Goal: Task Accomplishment & Management: Manage account settings

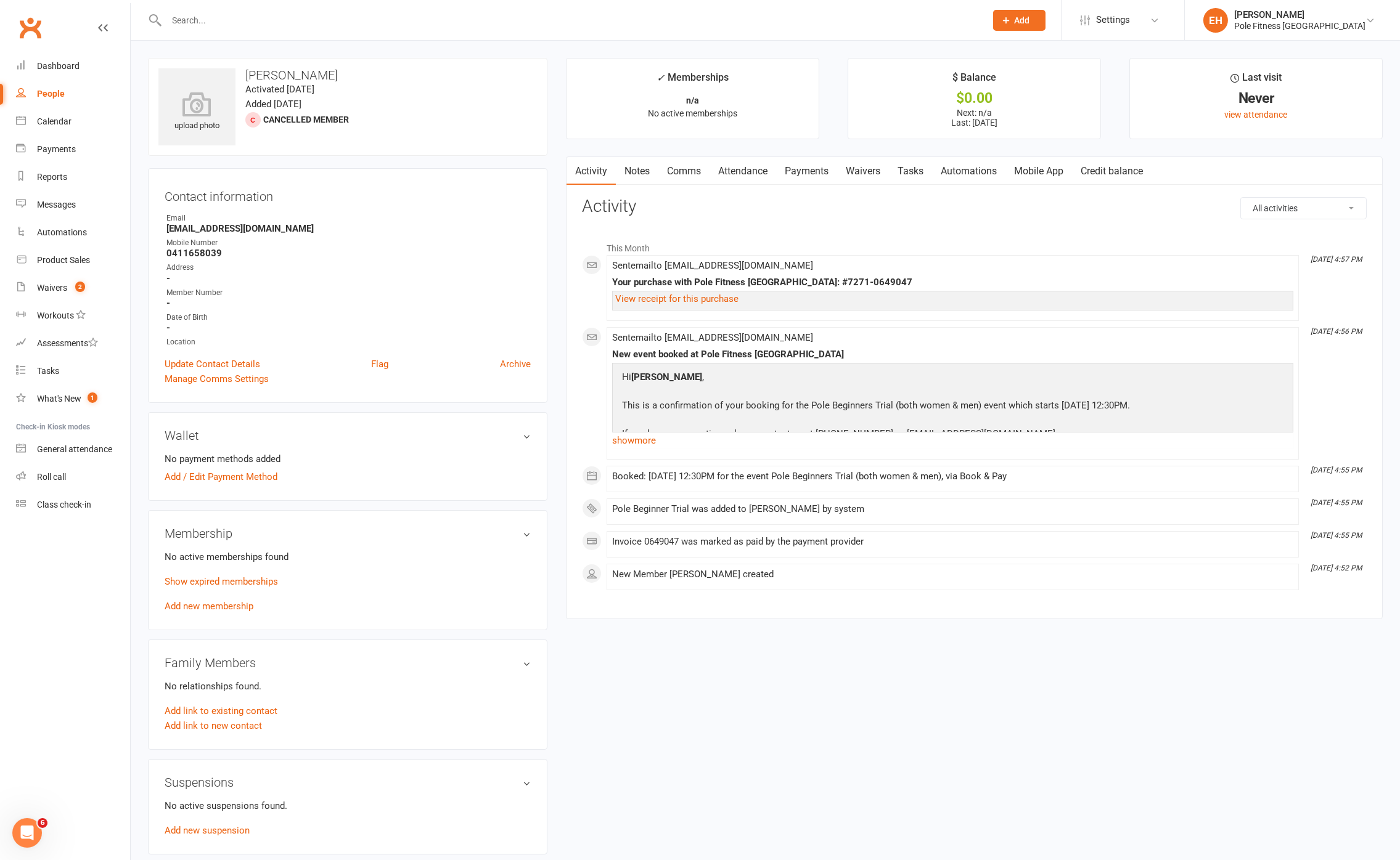
click at [846, 170] on link "Waivers" at bounding box center [863, 171] width 52 height 29
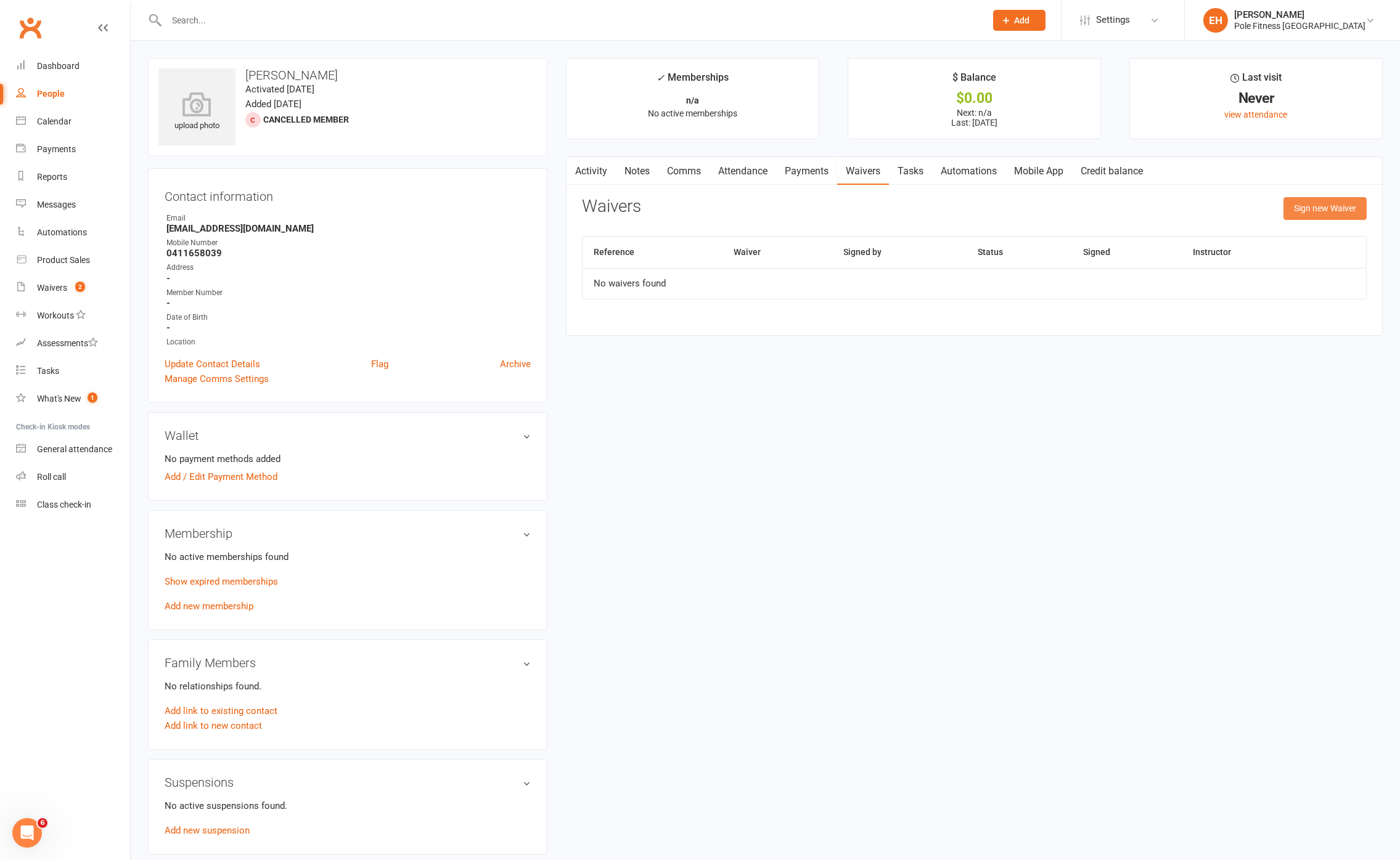
click at [1346, 209] on button "Sign new Waiver" at bounding box center [1325, 208] width 83 height 22
click at [834, 243] on select "New Member Waiver" at bounding box center [841, 239] width 516 height 25
select select "9044"
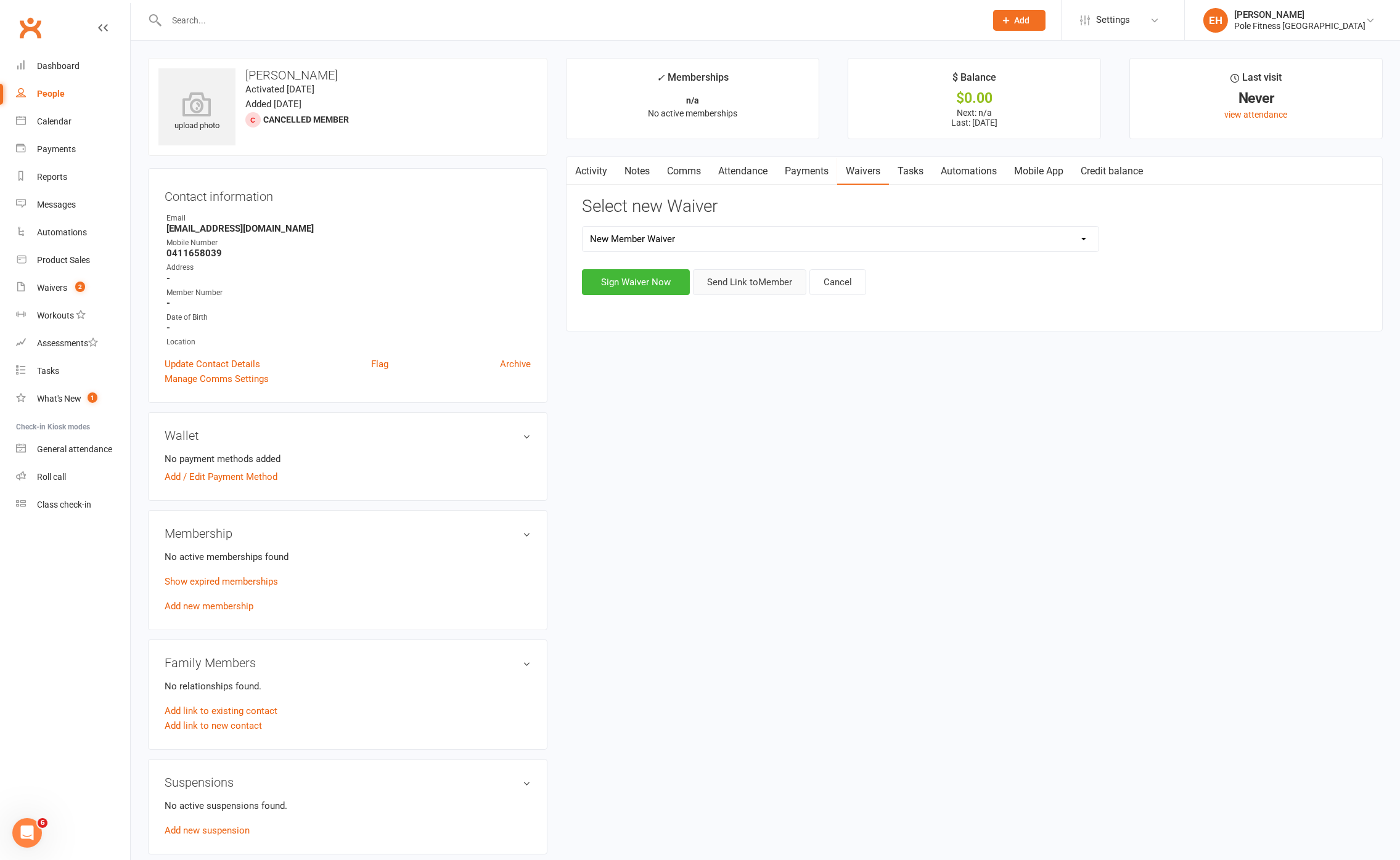
click at [746, 281] on button "Send Link to Member" at bounding box center [750, 282] width 113 height 26
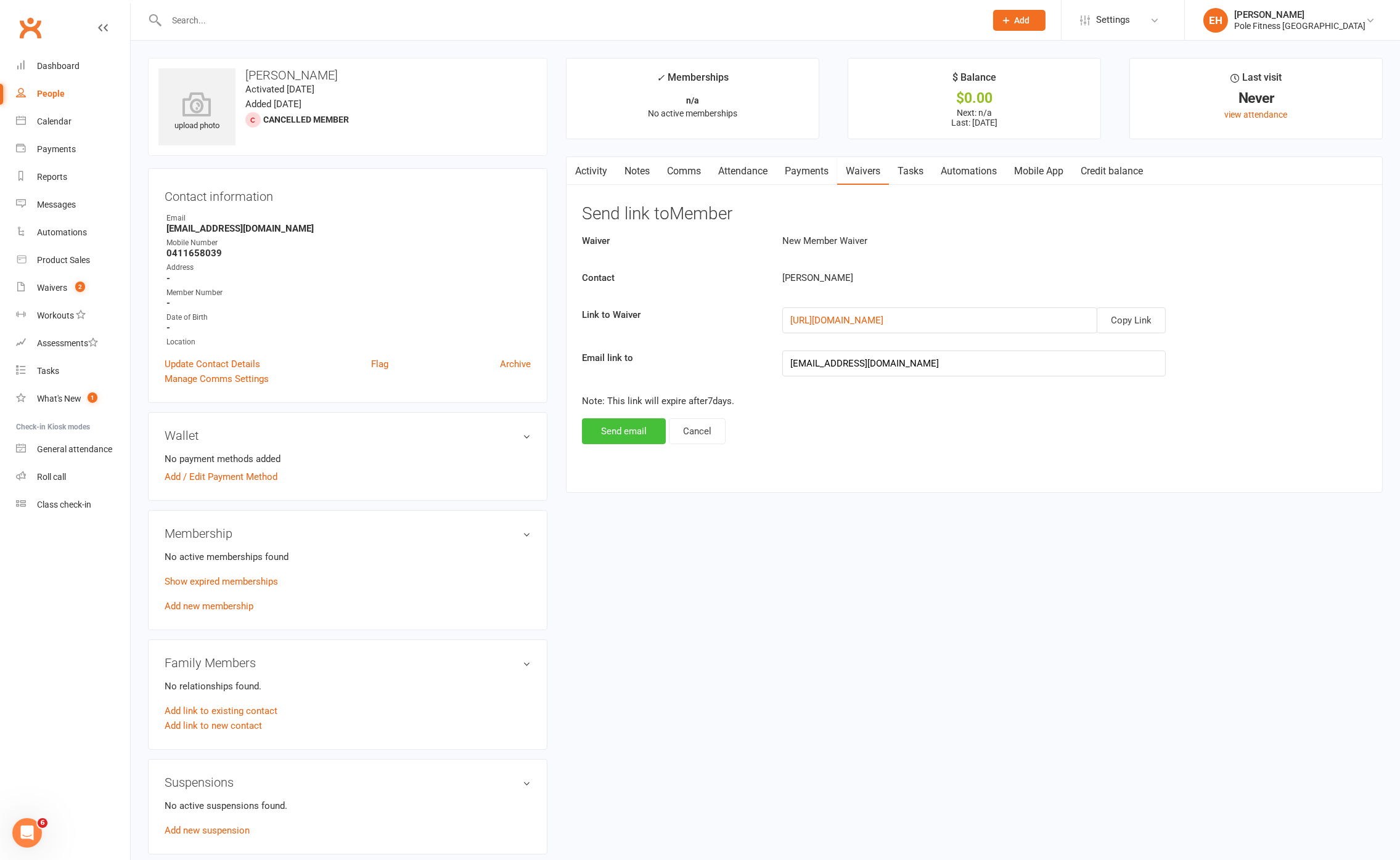
click at [633, 432] on button "Send email" at bounding box center [624, 431] width 84 height 26
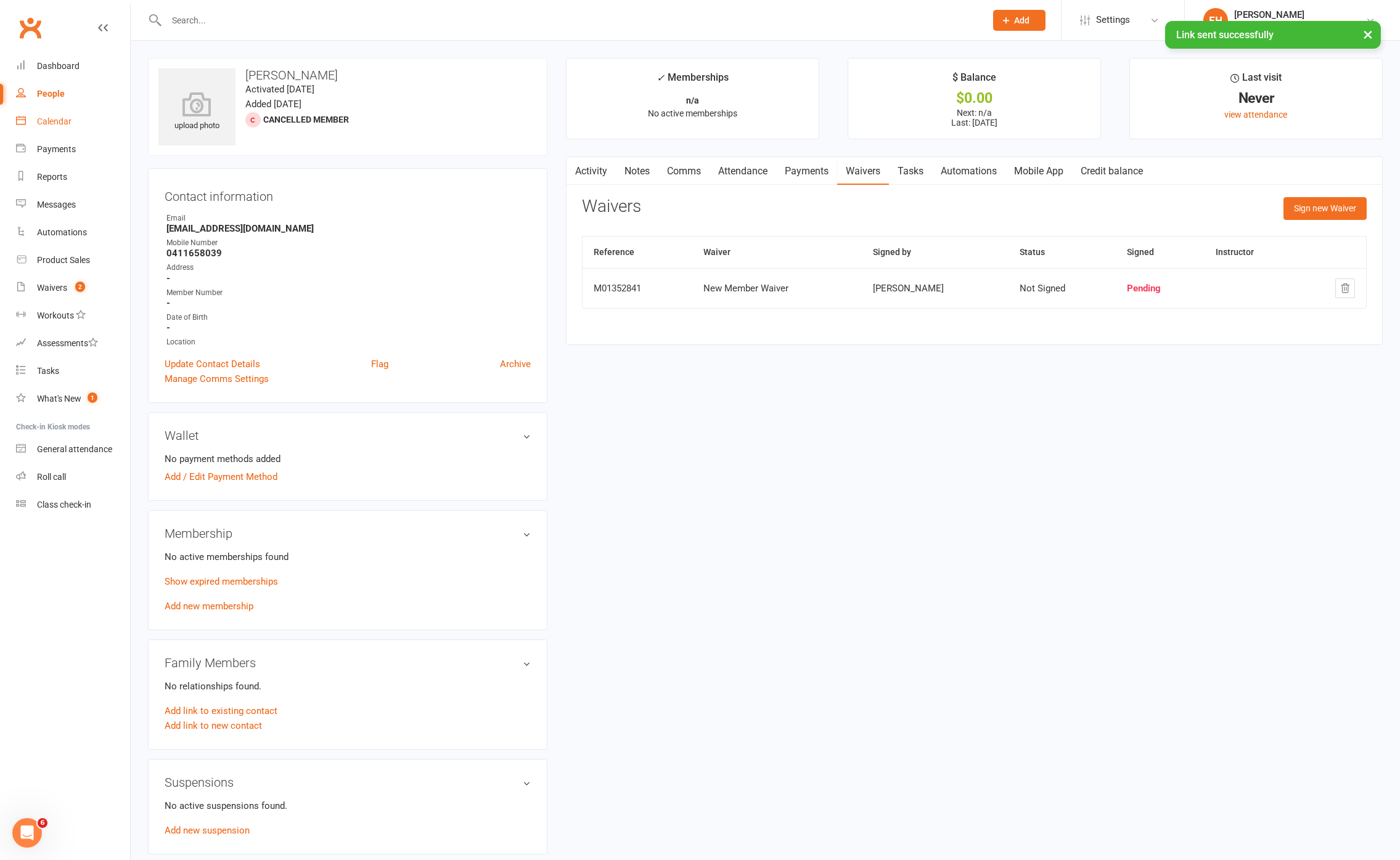
drag, startPoint x: 63, startPoint y: 120, endPoint x: 52, endPoint y: 126, distance: 12.5
click at [63, 120] on div "Calendar" at bounding box center [54, 121] width 35 height 10
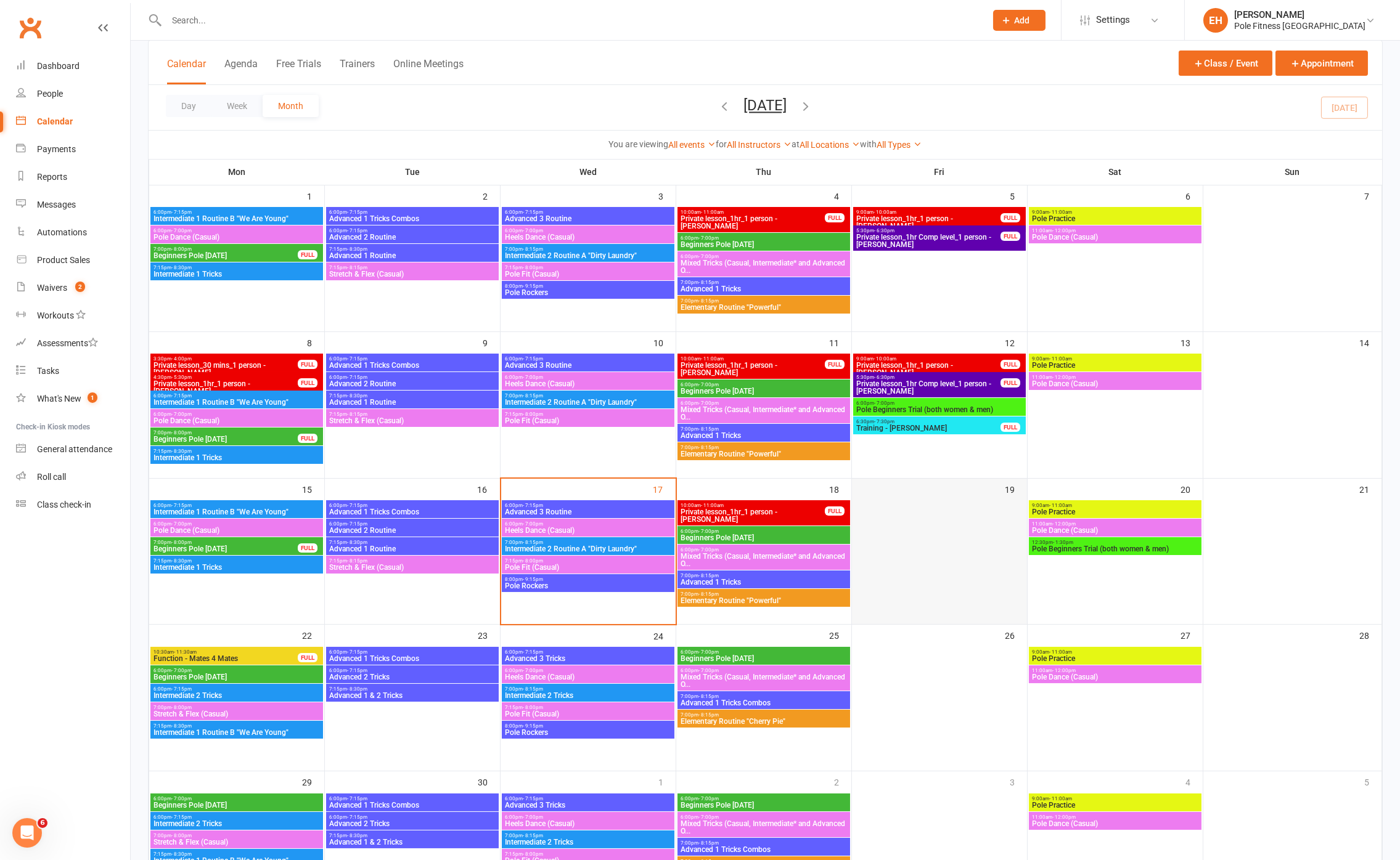
scroll to position [78, 0]
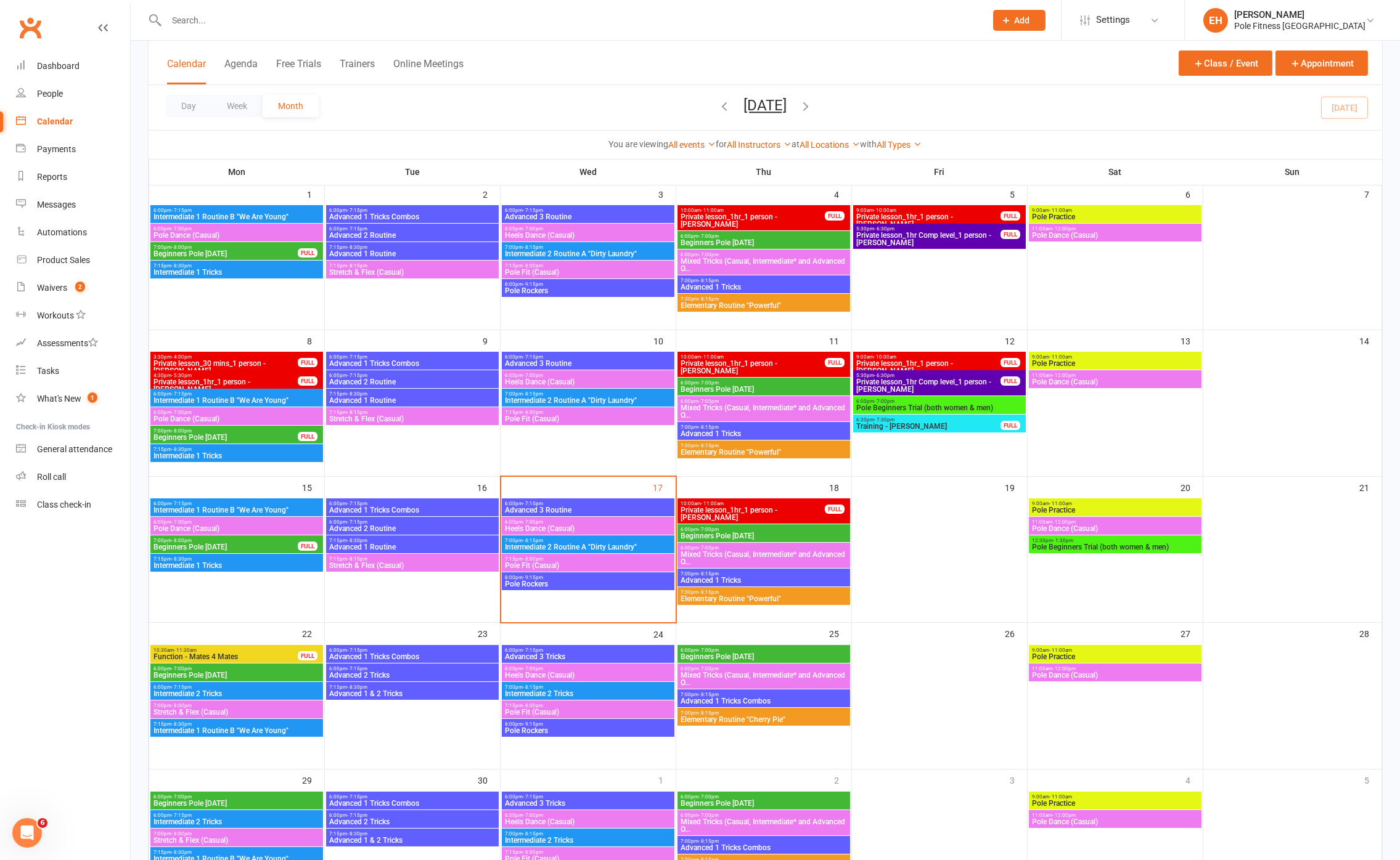
click at [1086, 549] on span "Pole Beginners Trial (both women & men)" at bounding box center [1116, 548] width 167 height 8
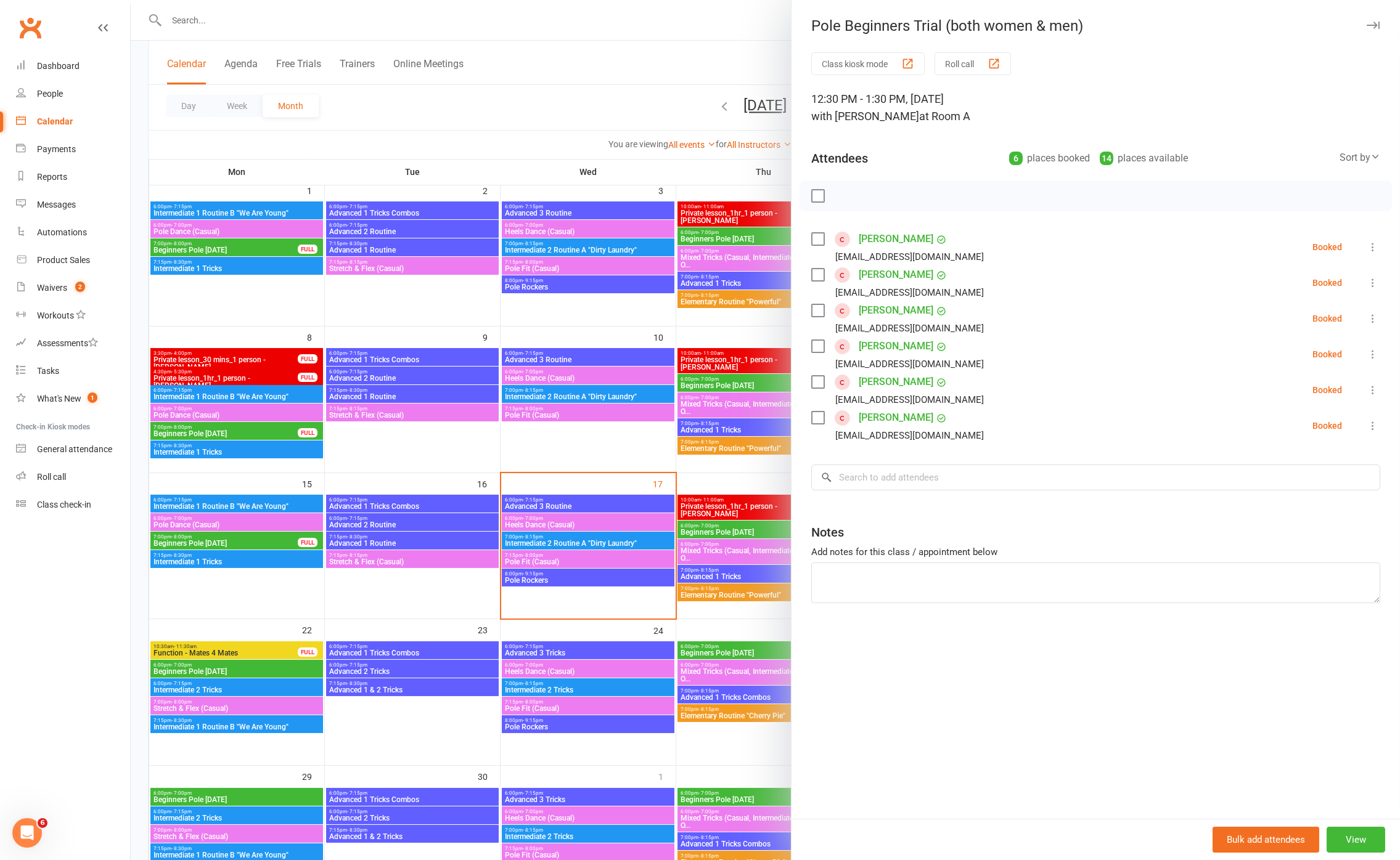
click at [883, 236] on link "Youla Amer" at bounding box center [896, 239] width 74 height 19
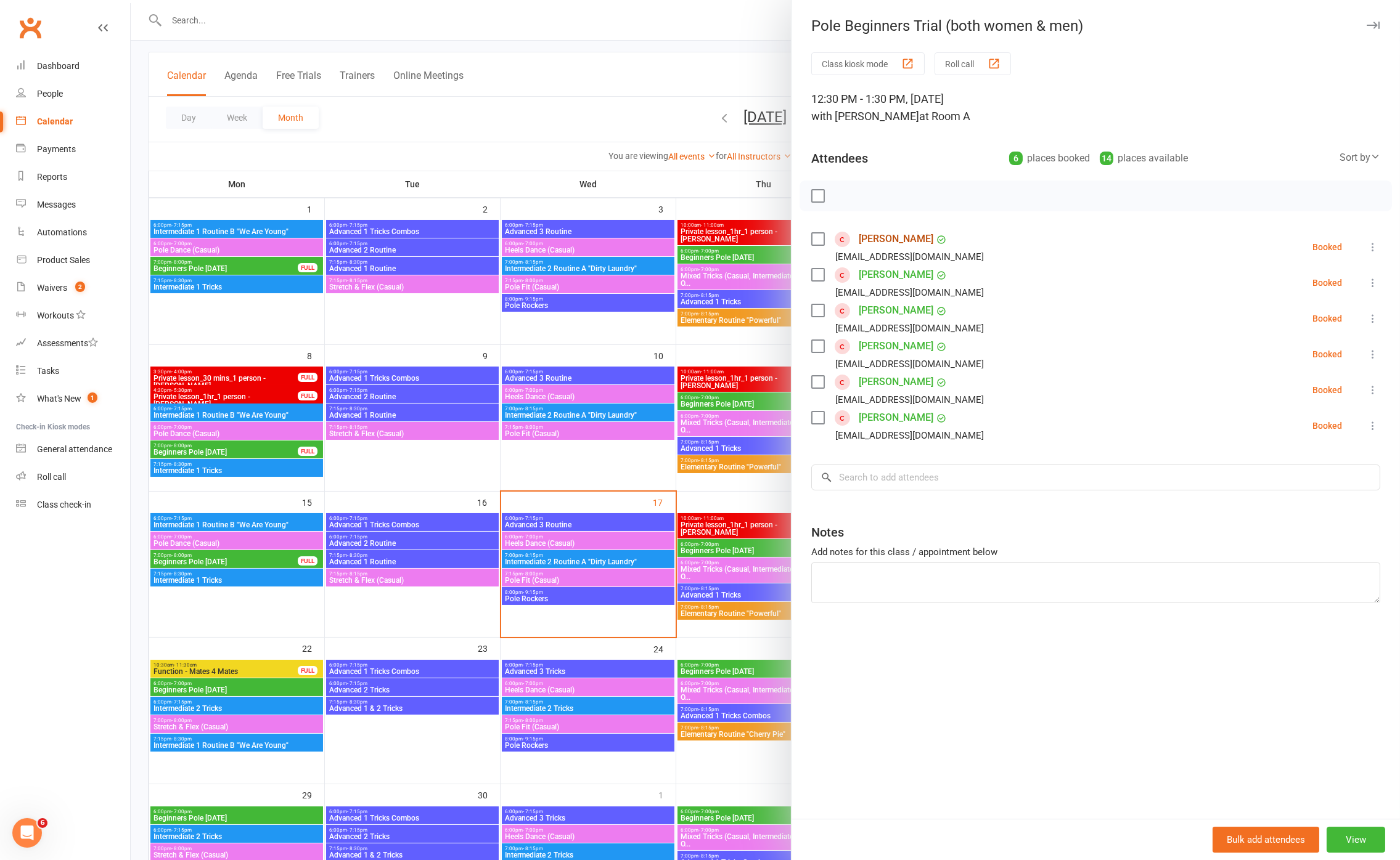
scroll to position [62, 0]
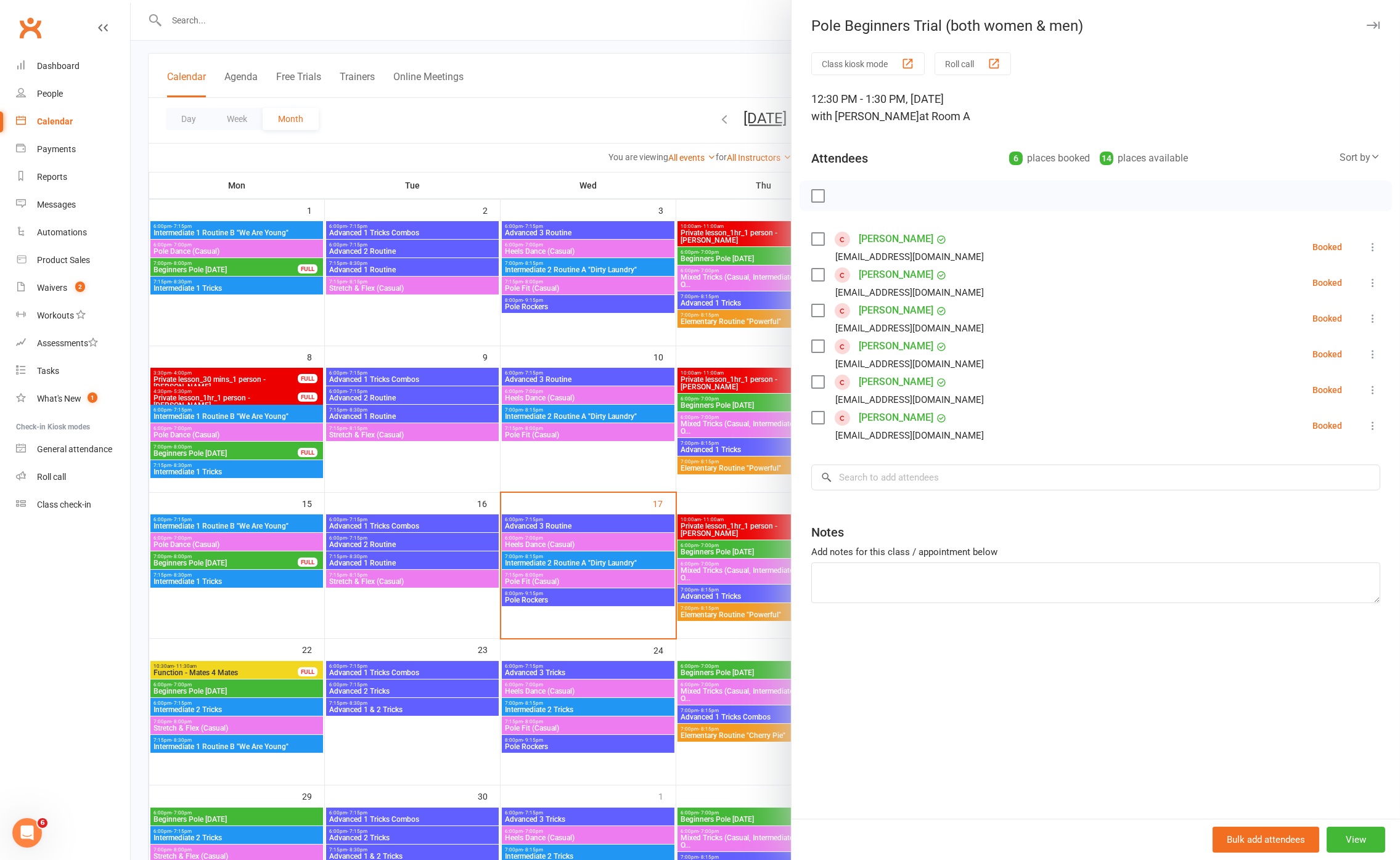
click at [875, 309] on link "Maureen Lobo" at bounding box center [896, 310] width 74 height 19
click at [884, 345] on link "Alea Paletta" at bounding box center [896, 346] width 74 height 19
click at [885, 381] on link "[PERSON_NAME]" at bounding box center [896, 381] width 74 height 19
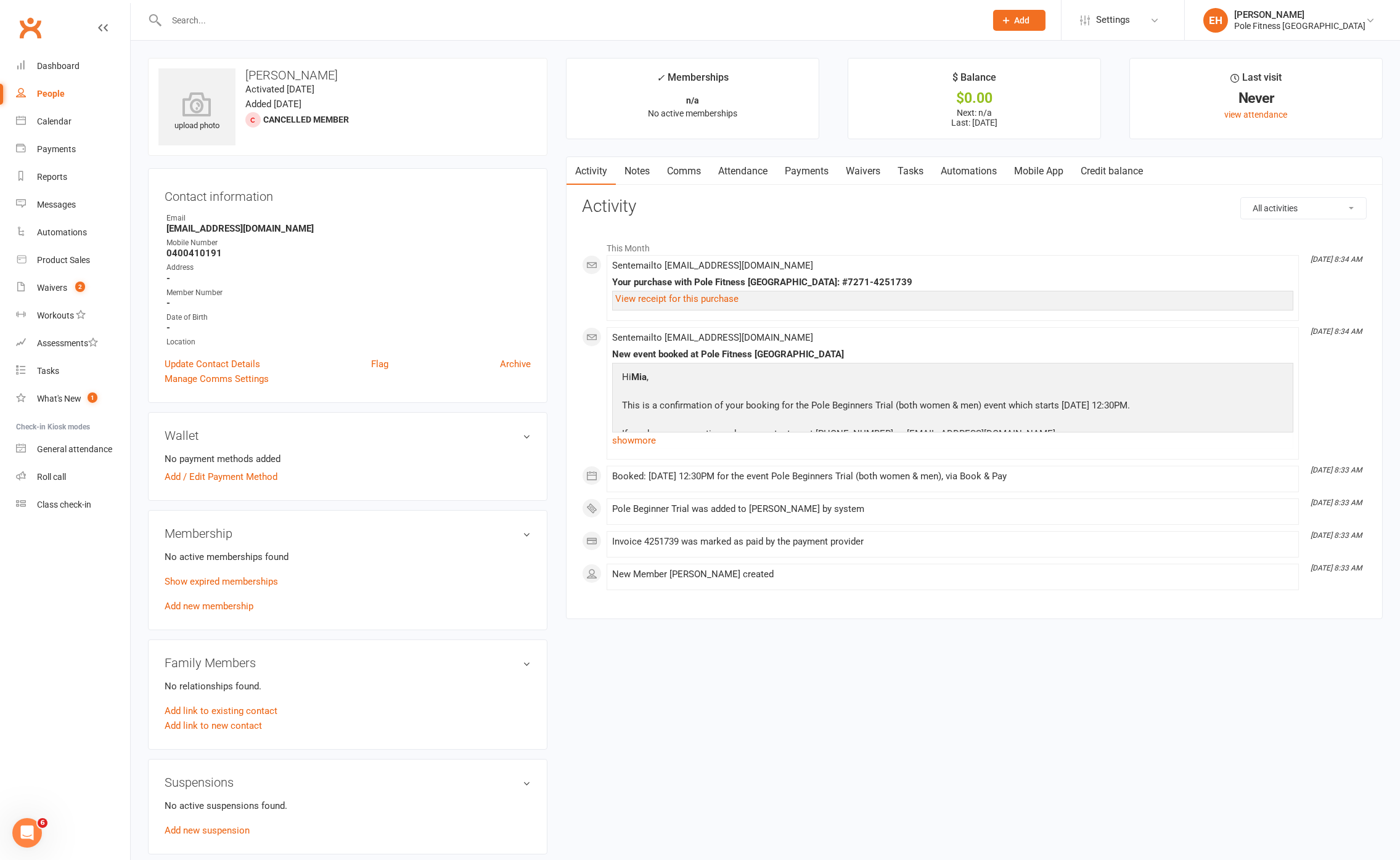
click at [874, 174] on link "Waivers" at bounding box center [863, 171] width 52 height 29
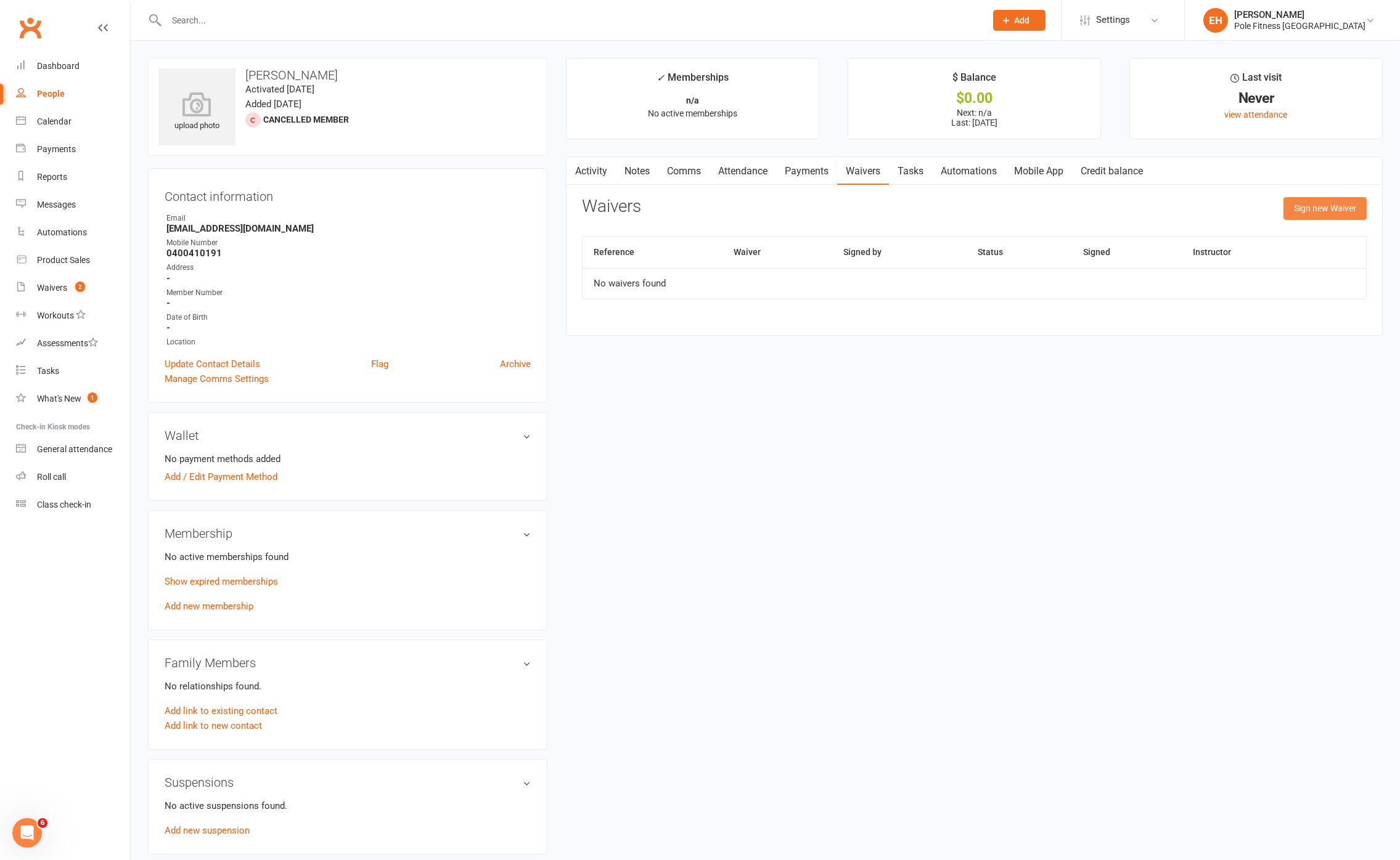
click at [1260, 200] on button "Sign new Waiver" at bounding box center [1325, 208] width 83 height 22
click at [888, 237] on select "New Member Waiver" at bounding box center [841, 236] width 516 height 25
select select "9044"
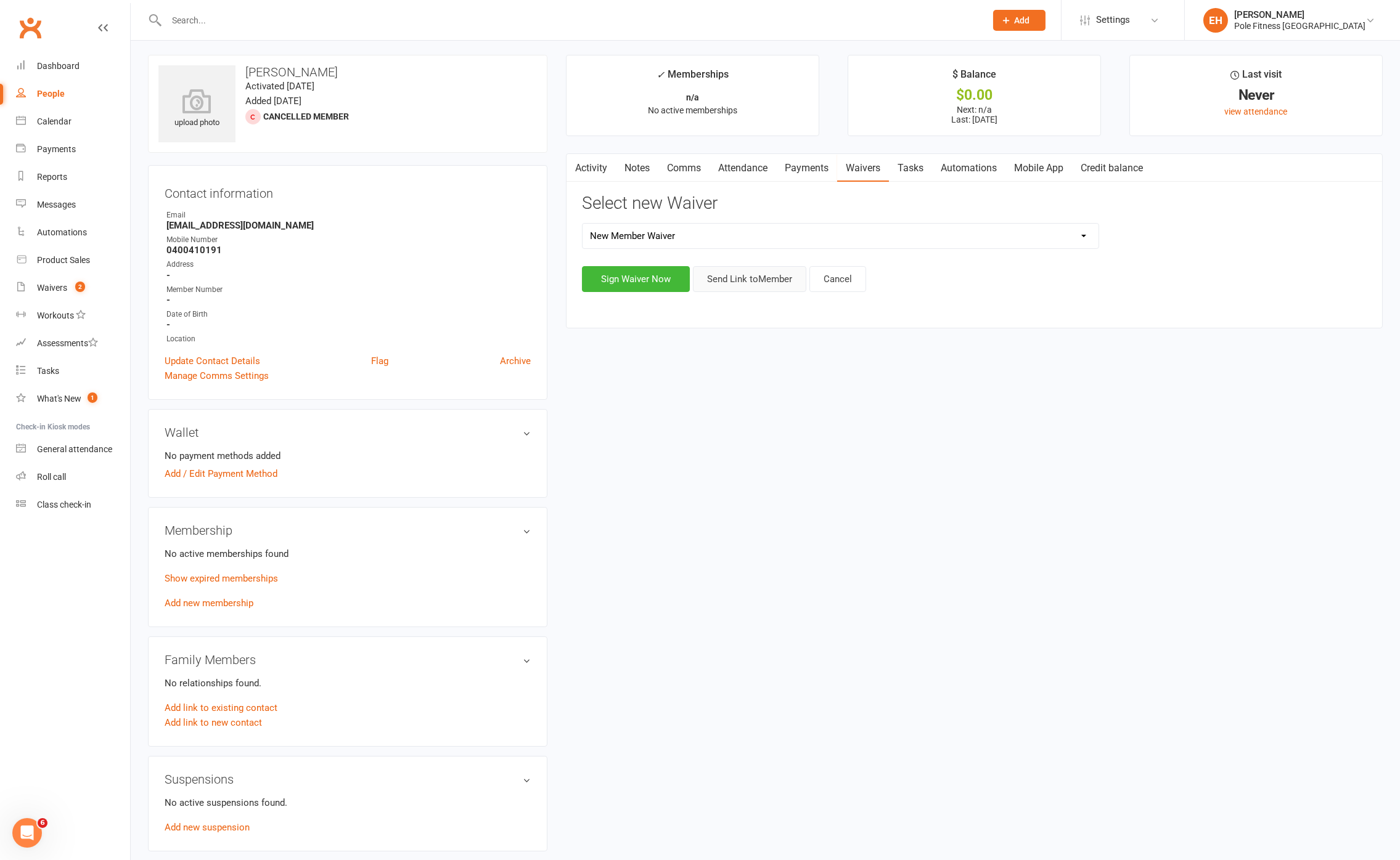
click at [747, 282] on button "Send Link to Member" at bounding box center [750, 279] width 113 height 26
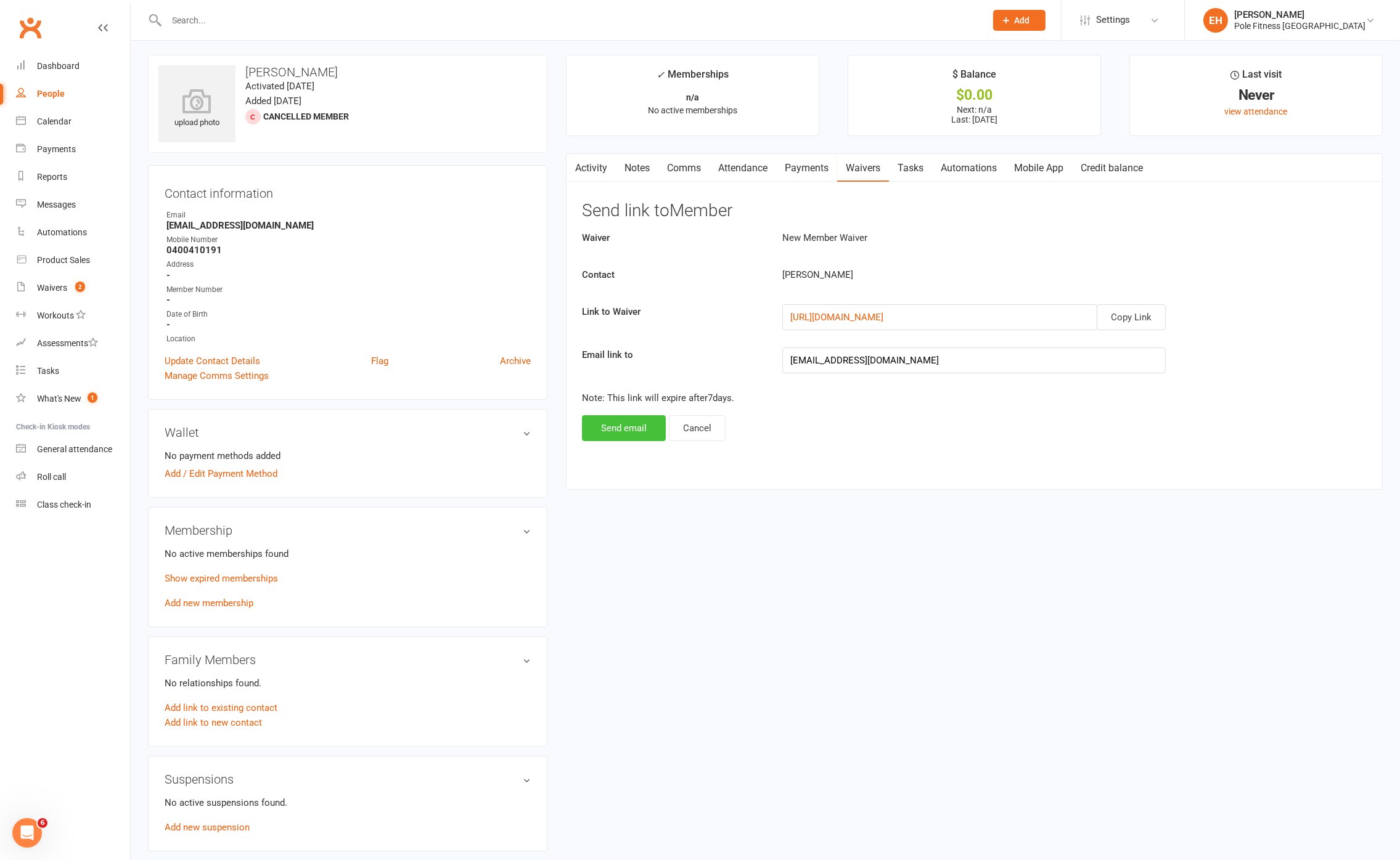
click at [626, 435] on button "Send email" at bounding box center [624, 428] width 84 height 26
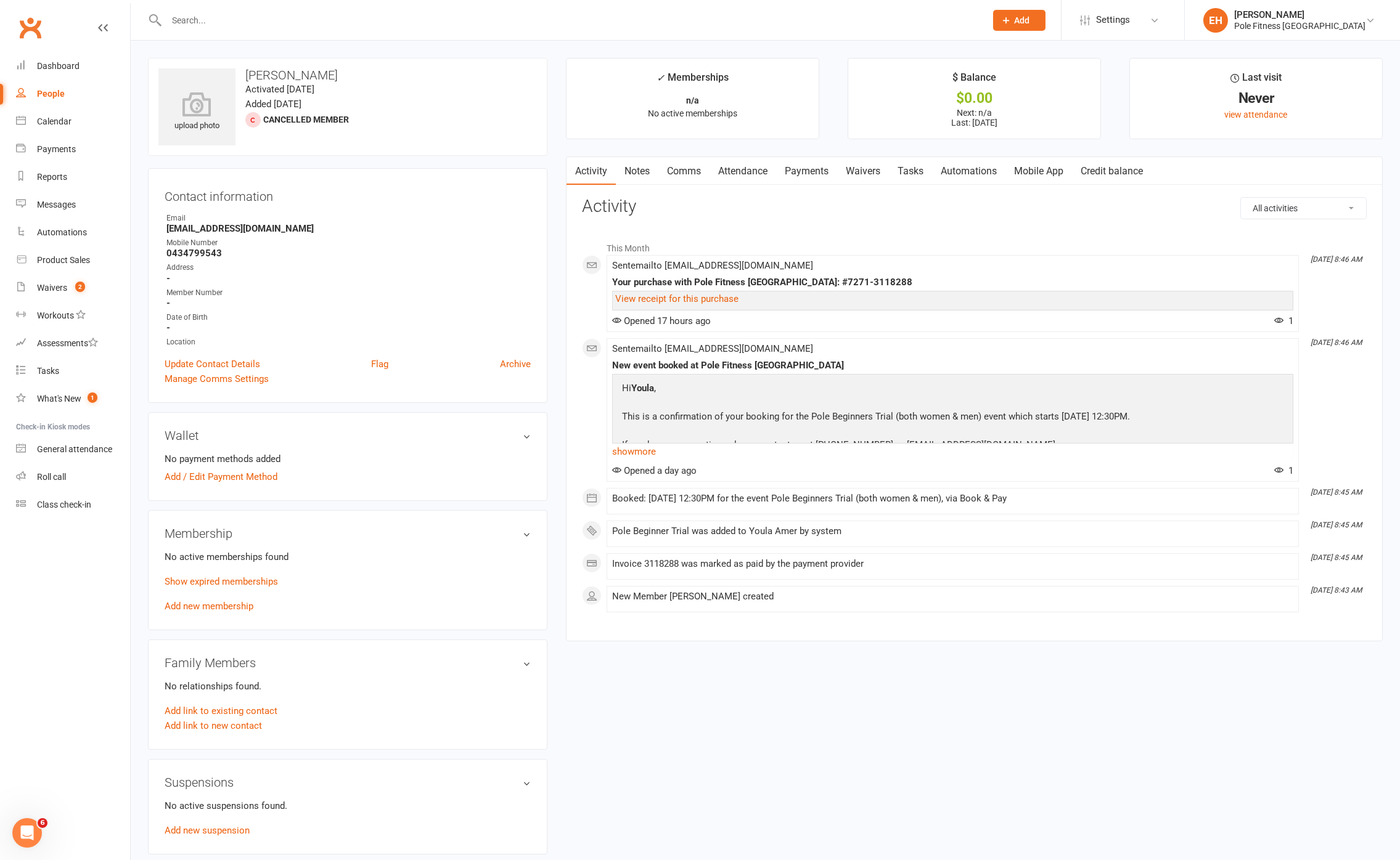
click at [867, 167] on link "Waivers" at bounding box center [863, 171] width 52 height 29
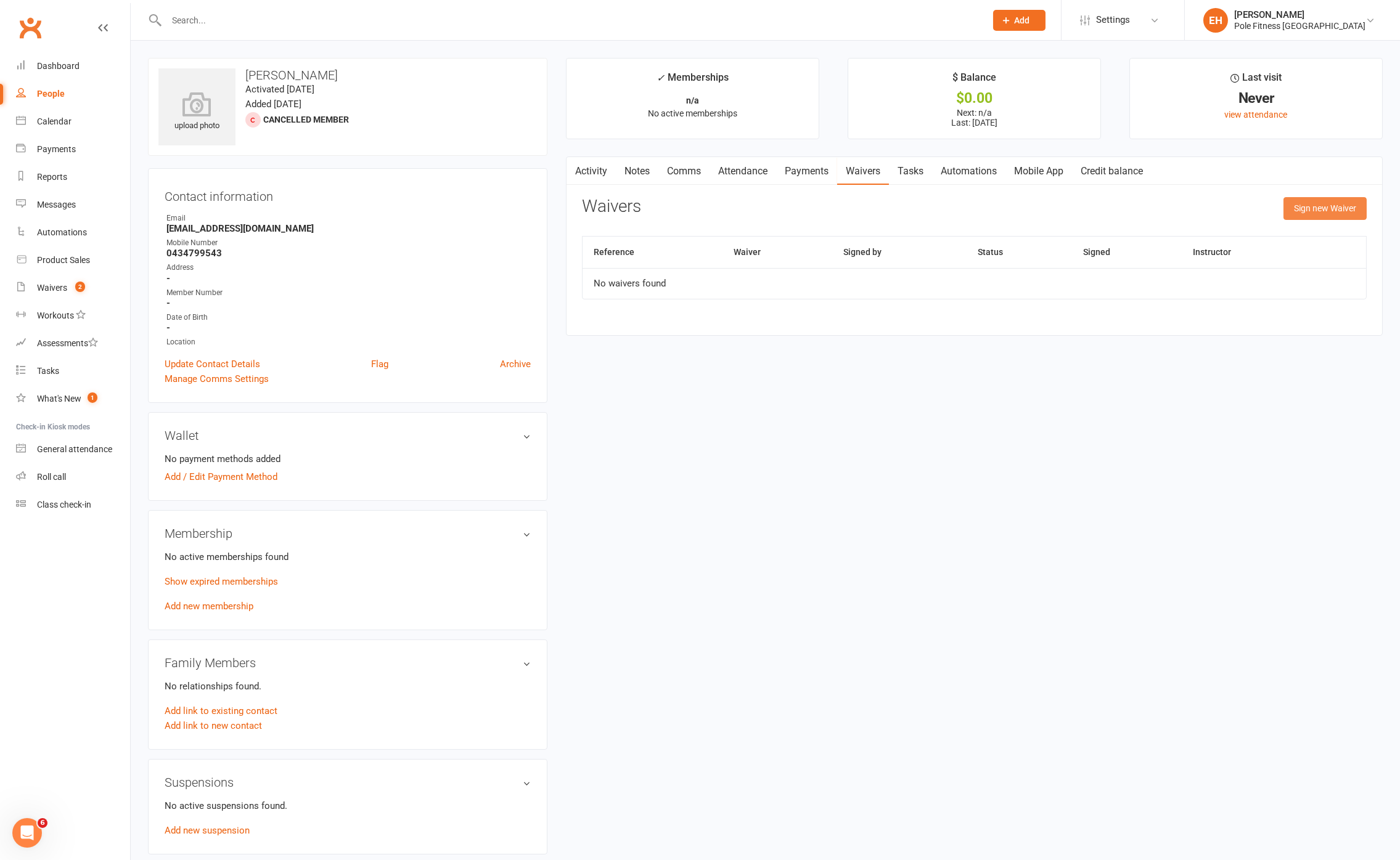
click at [1316, 206] on button "Sign new Waiver" at bounding box center [1325, 208] width 83 height 22
click at [752, 241] on select "New Member Waiver" at bounding box center [841, 239] width 516 height 25
select select "9044"
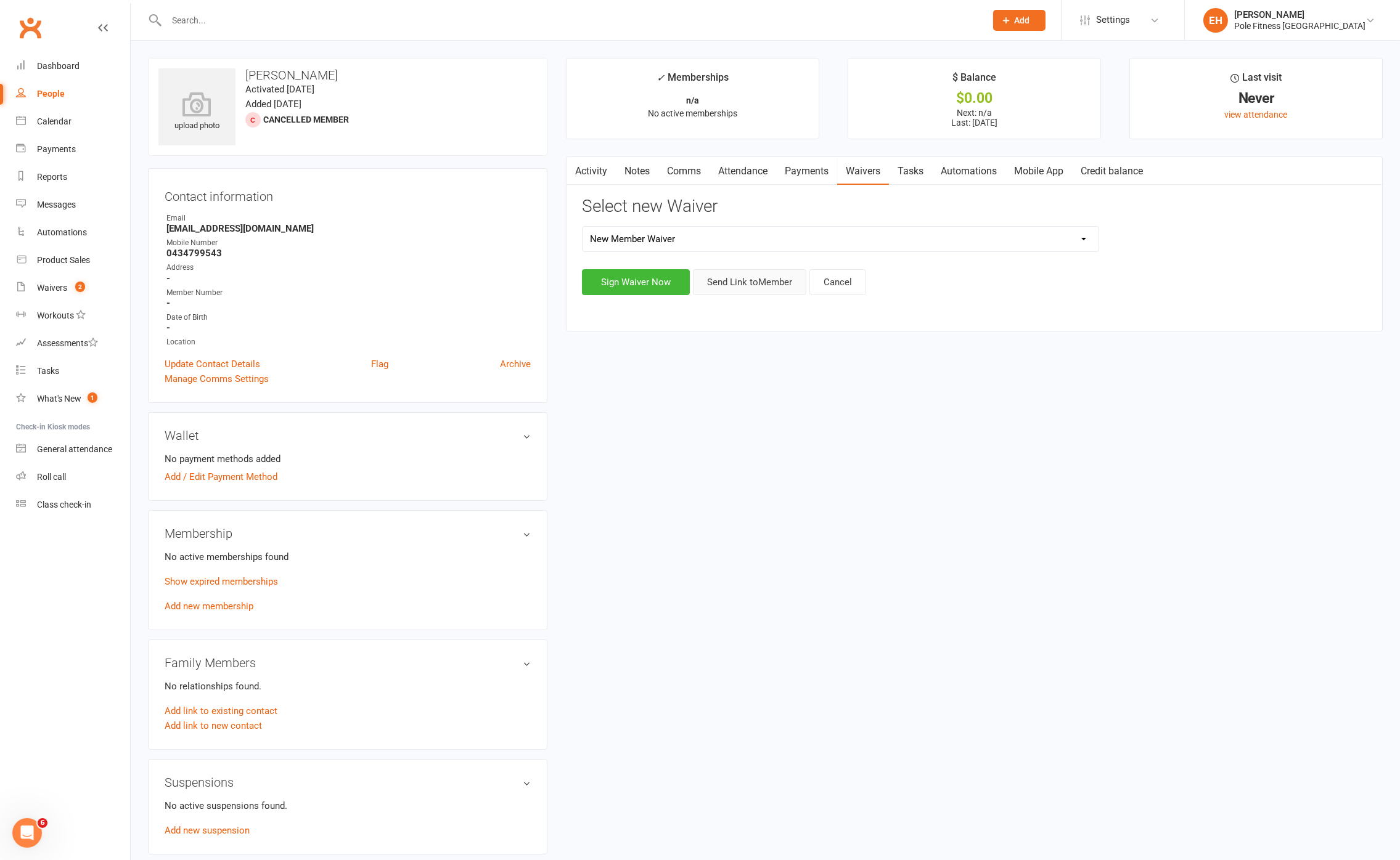
click at [736, 284] on button "Send Link to Member" at bounding box center [750, 282] width 113 height 26
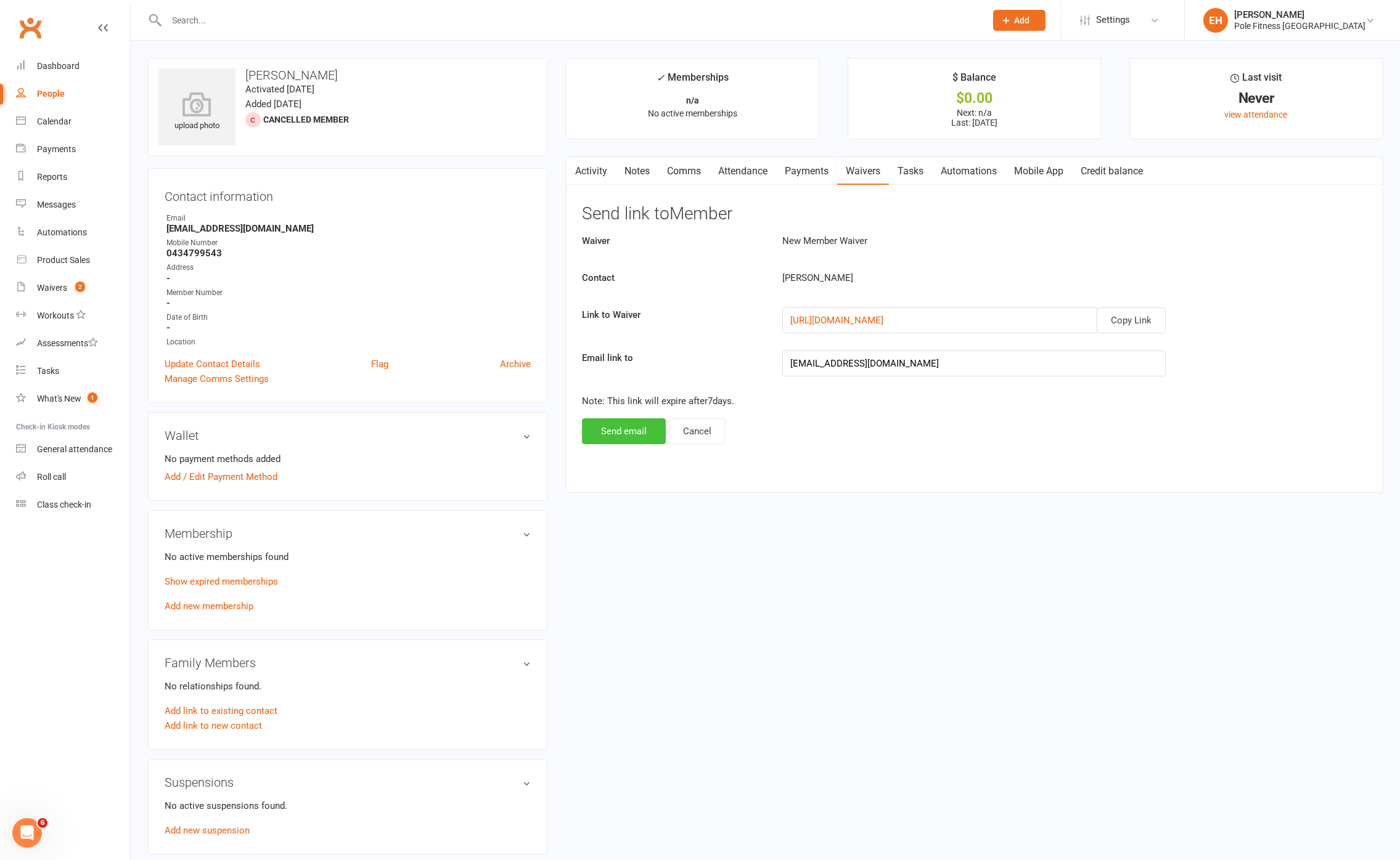
click at [622, 432] on button "Send email" at bounding box center [624, 431] width 84 height 26
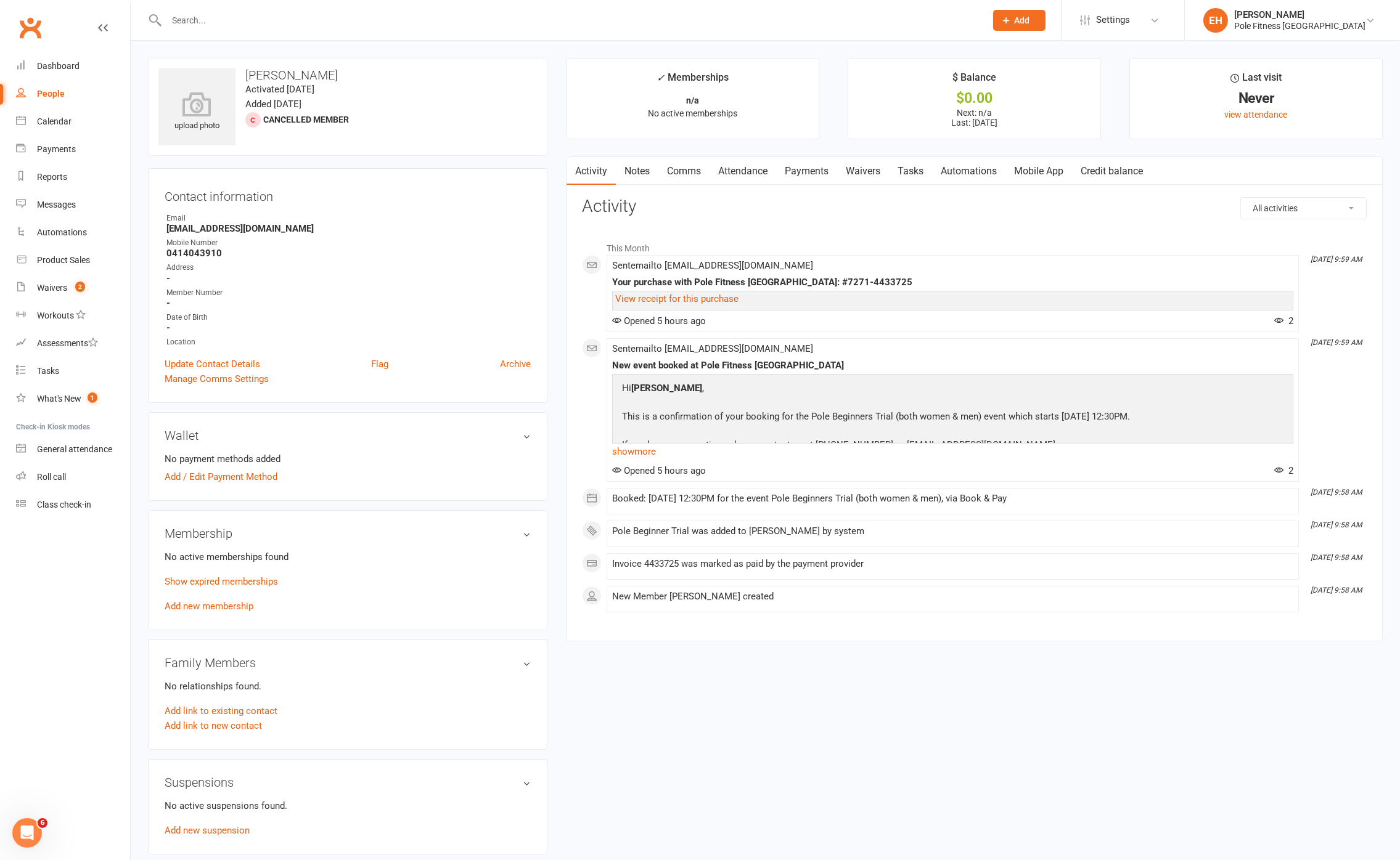
click at [870, 176] on link "Waivers" at bounding box center [863, 171] width 52 height 29
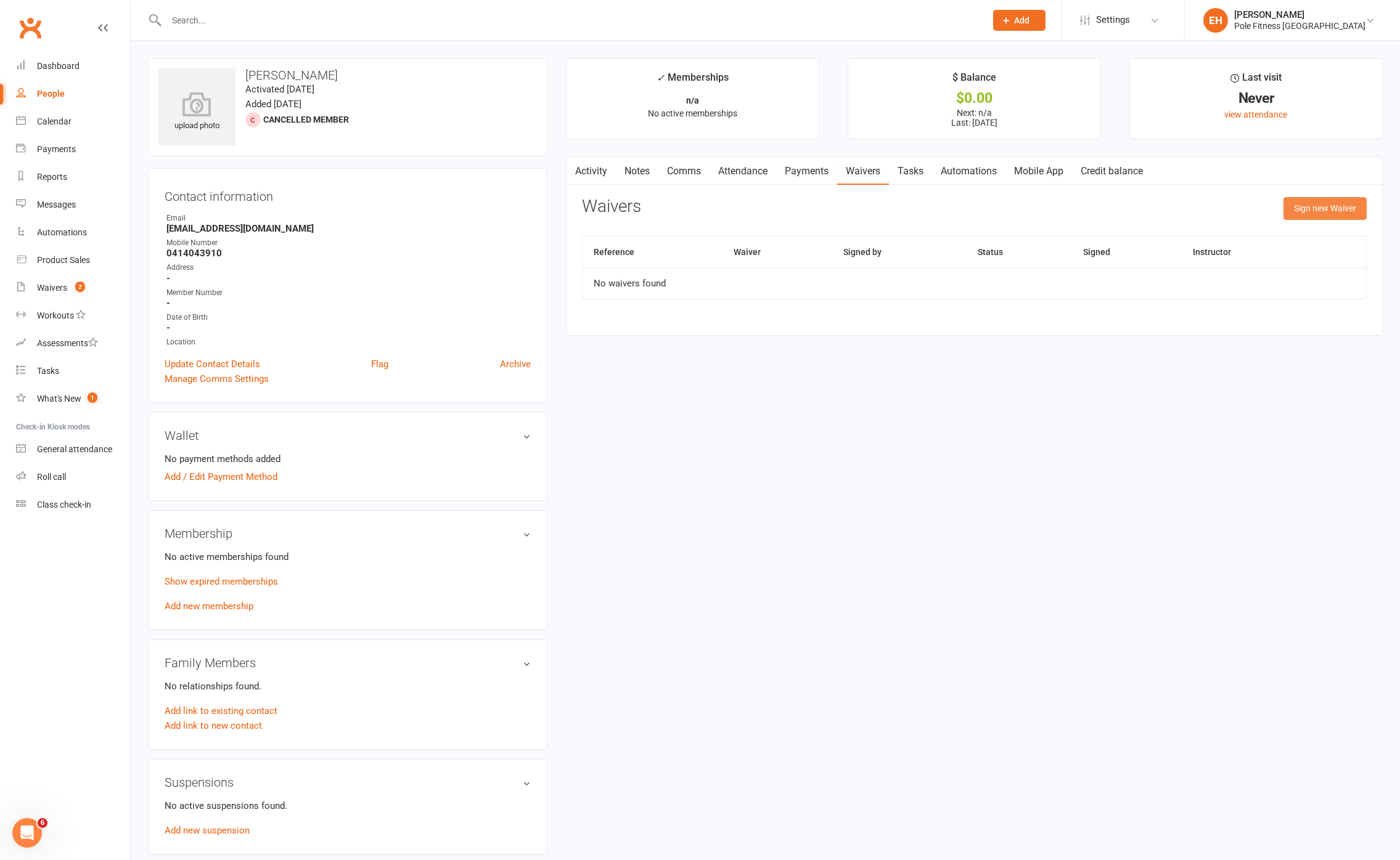
click at [1324, 208] on button "Sign new Waiver" at bounding box center [1325, 208] width 83 height 22
click at [813, 245] on select "New Member Waiver" at bounding box center [841, 239] width 516 height 25
select select "9044"
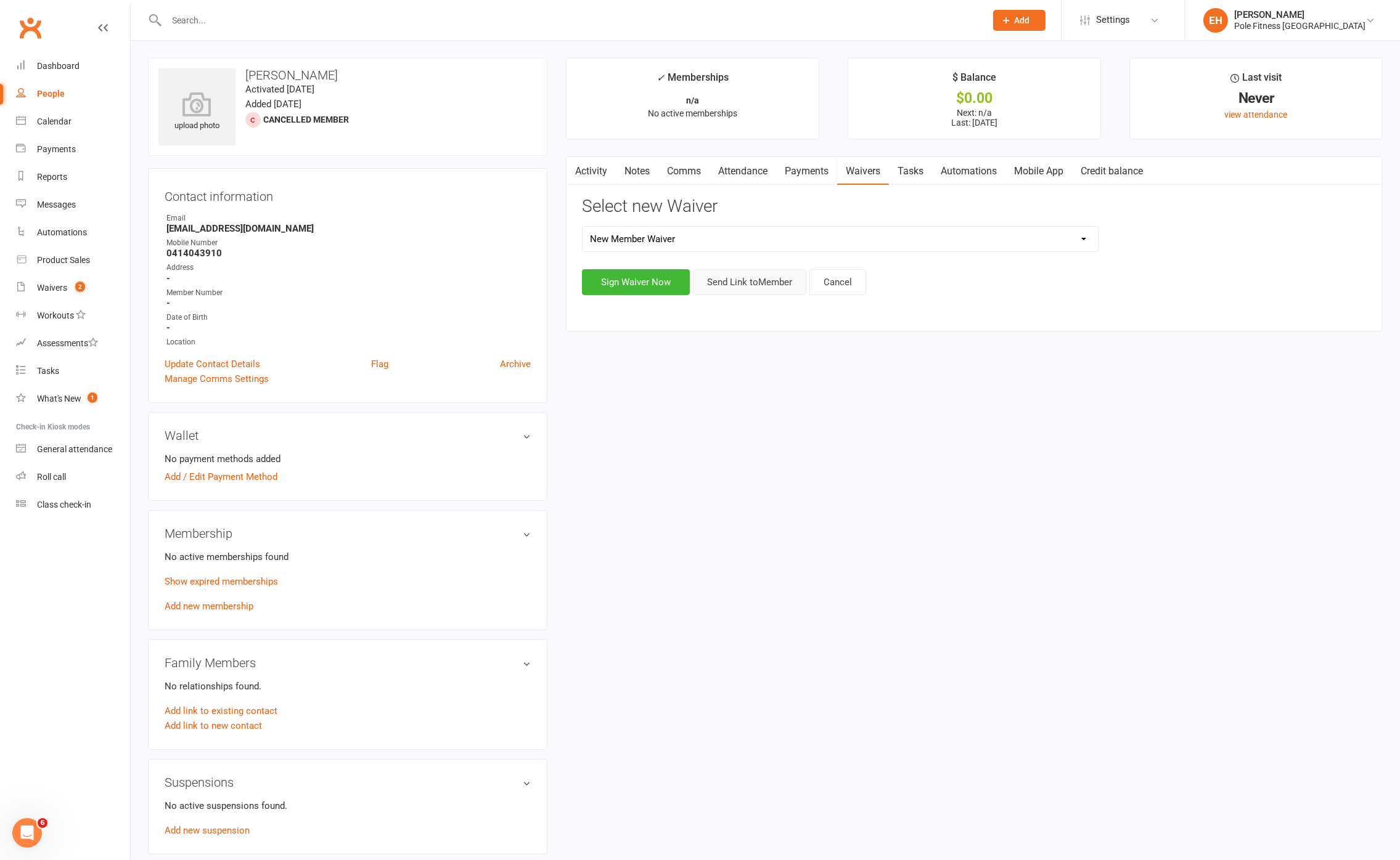
click at [741, 284] on button "Send Link to Member" at bounding box center [750, 282] width 113 height 26
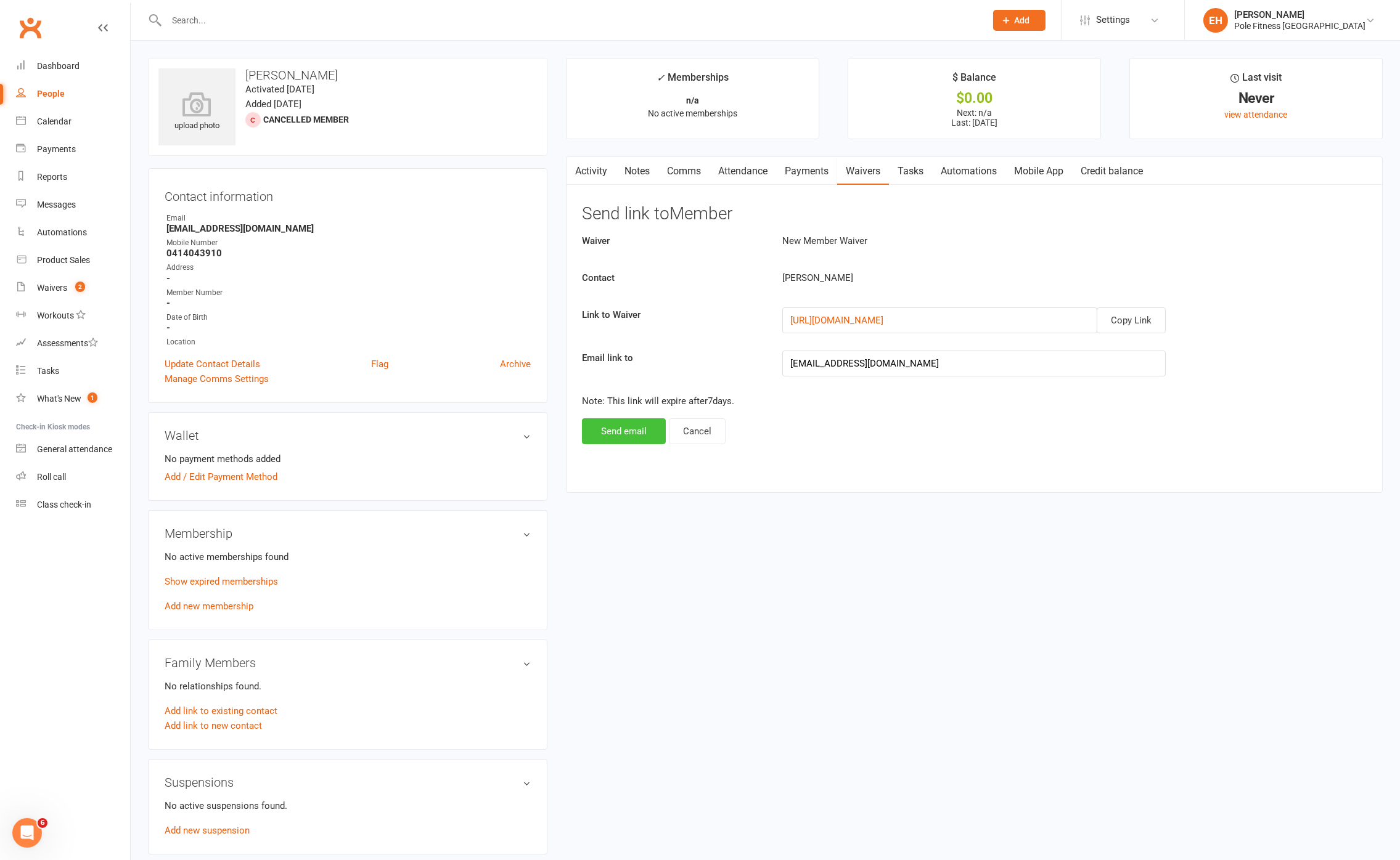
click at [623, 432] on button "Send email" at bounding box center [624, 431] width 84 height 26
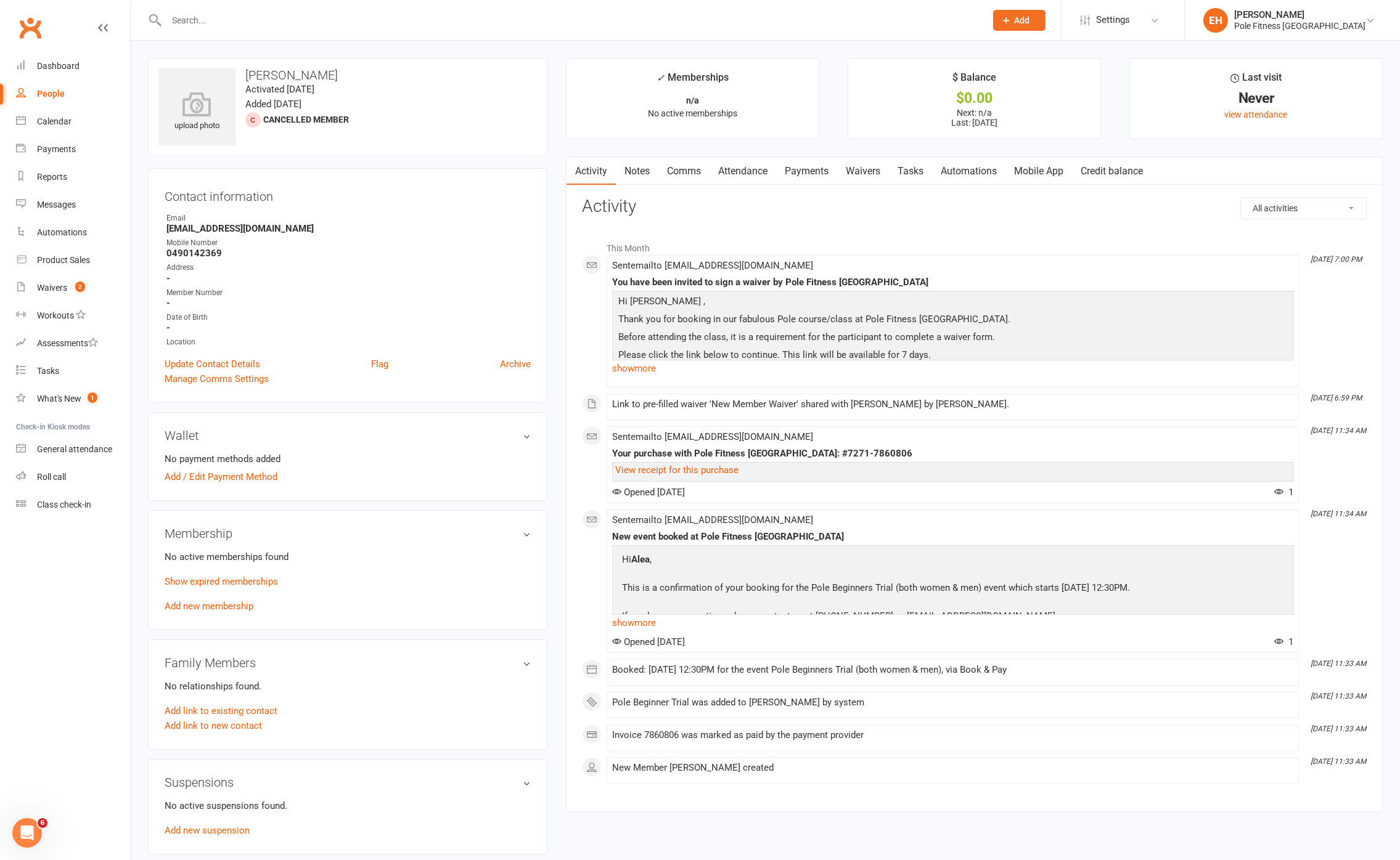
click at [864, 170] on link "Waivers" at bounding box center [863, 171] width 52 height 29
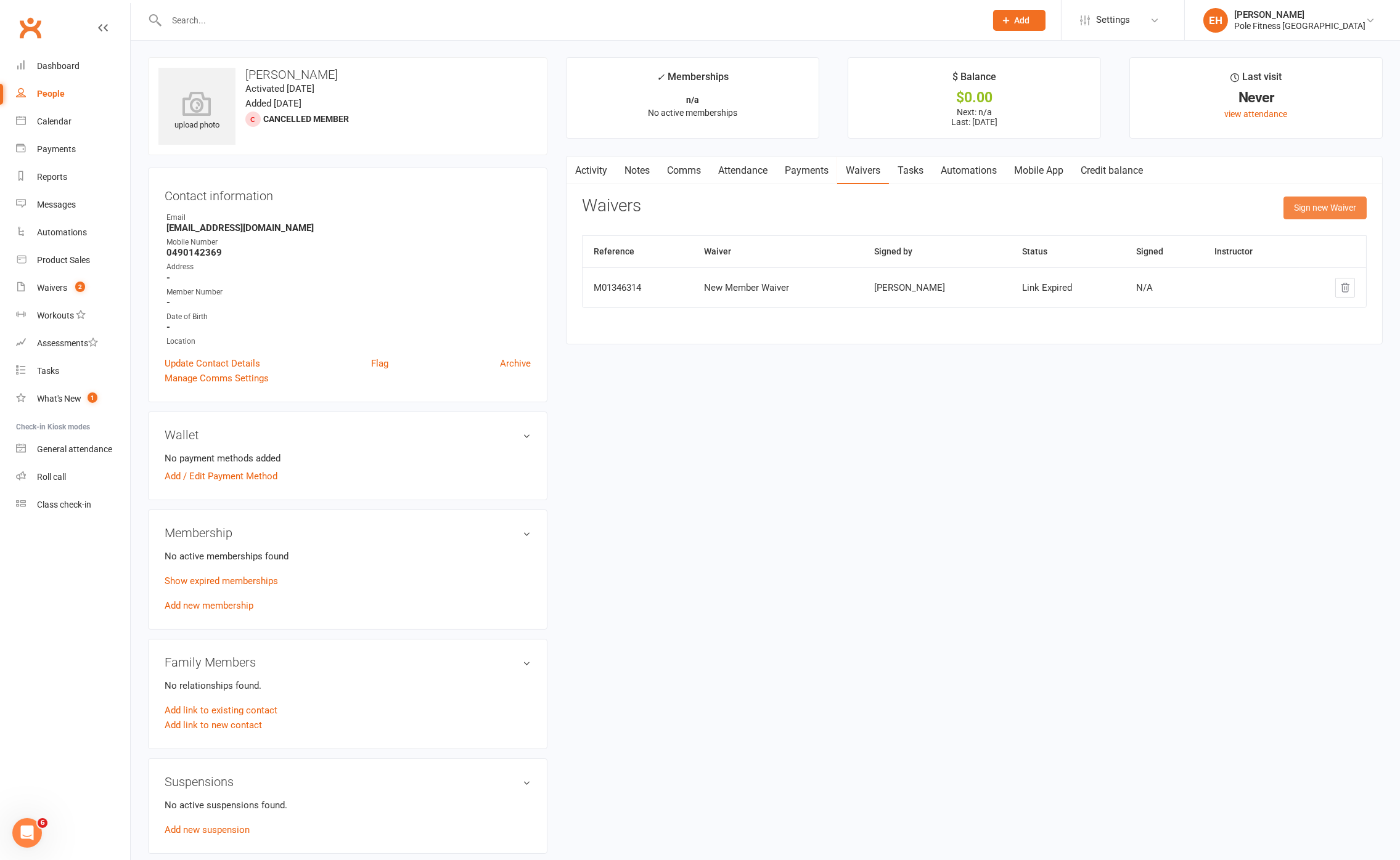
scroll to position [2, 0]
click at [1310, 208] on button "Sign new Waiver" at bounding box center [1325, 207] width 83 height 22
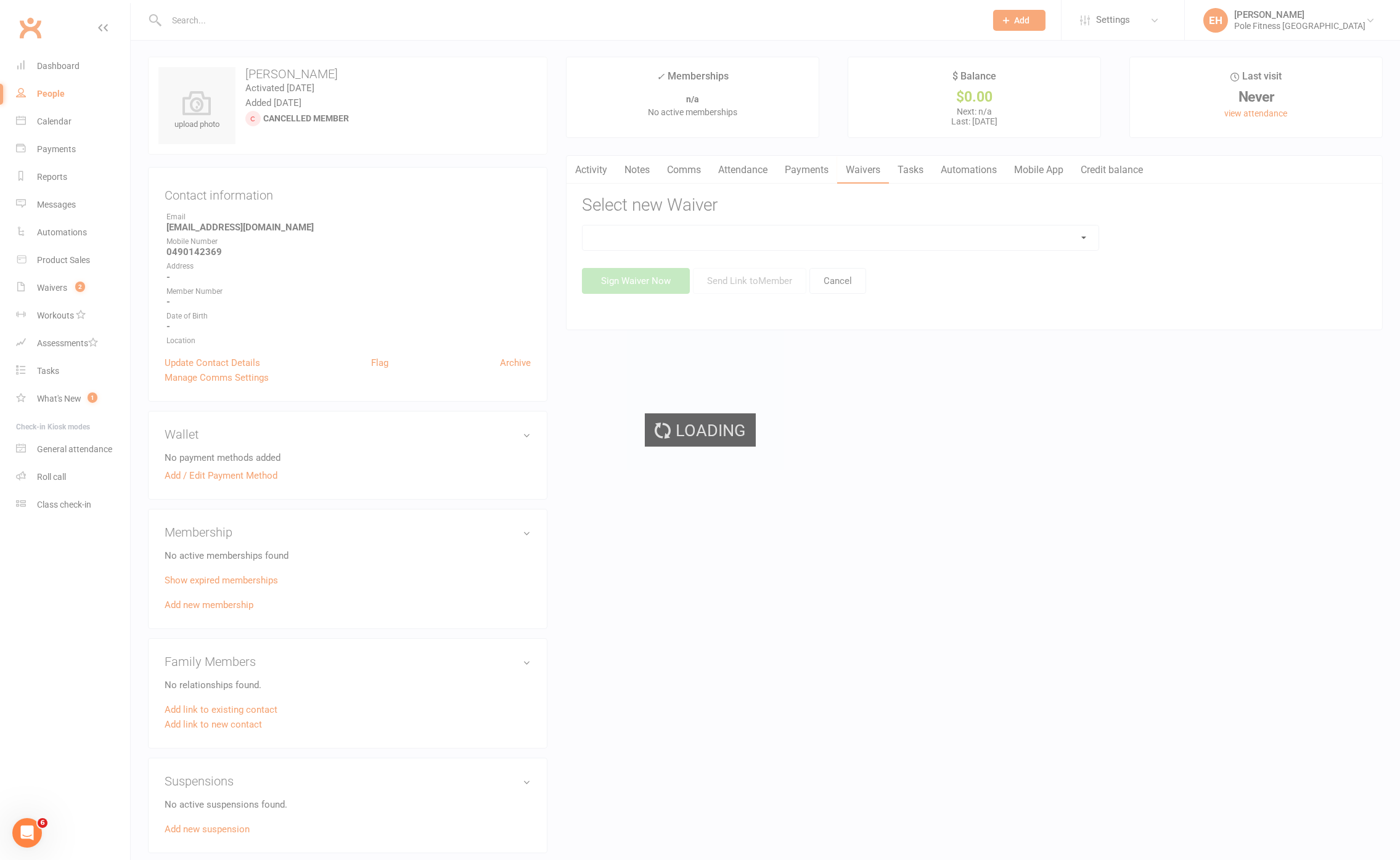
scroll to position [0, 0]
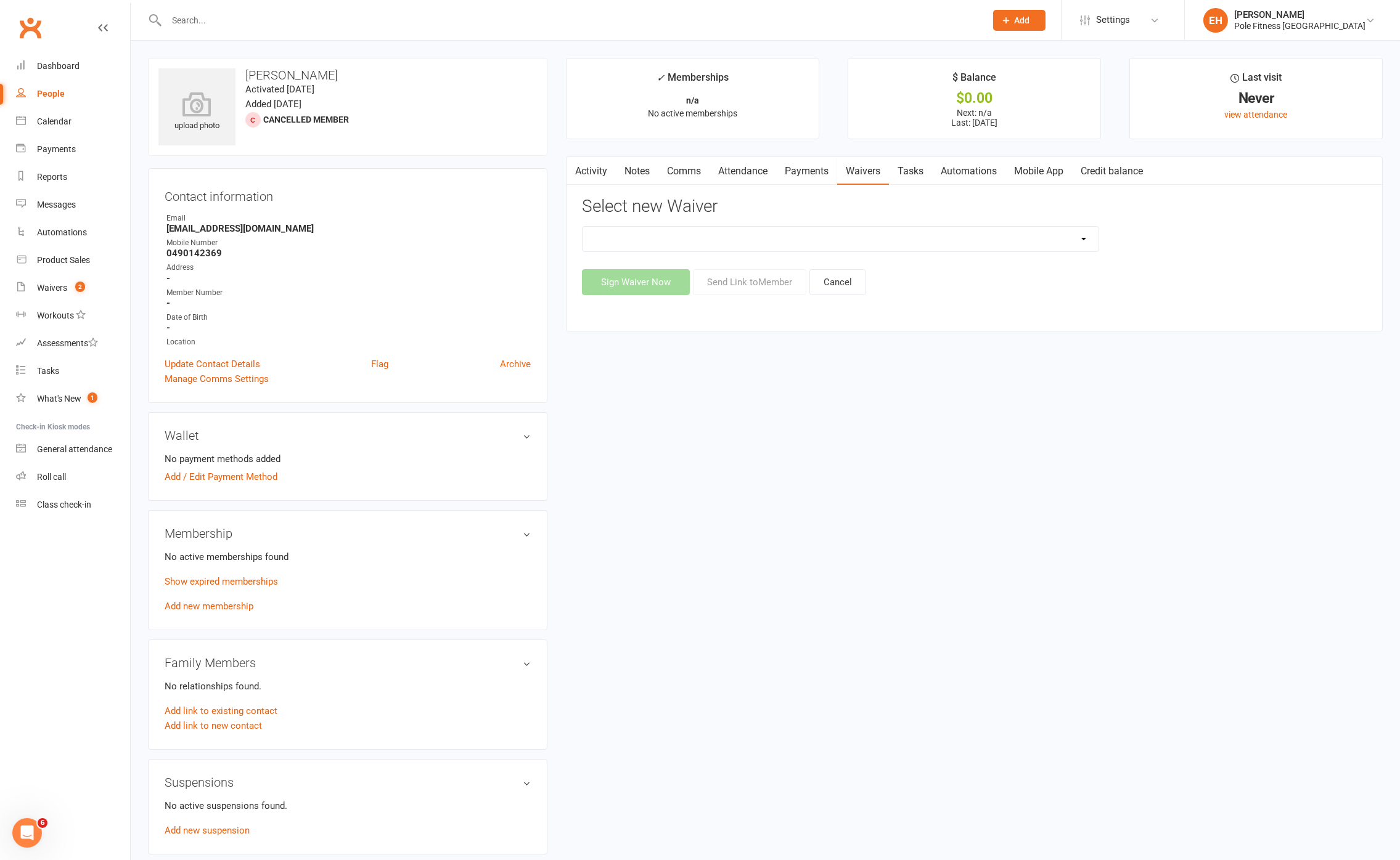
click at [753, 240] on select "New Member Waiver" at bounding box center [841, 239] width 516 height 25
select select "9044"
click at [722, 283] on button "Send Link to Member" at bounding box center [750, 282] width 113 height 26
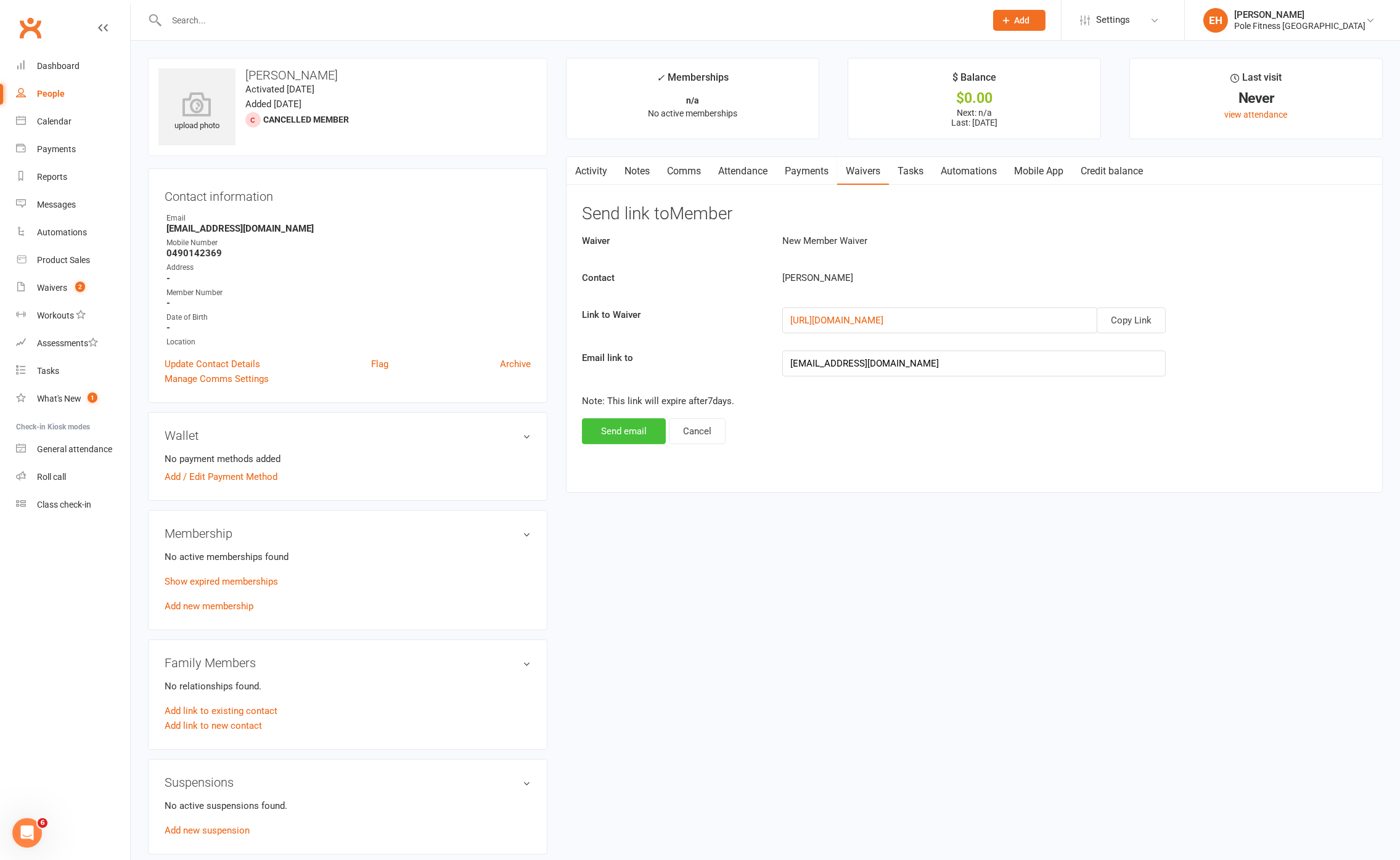
click at [622, 432] on button "Send email" at bounding box center [624, 431] width 84 height 26
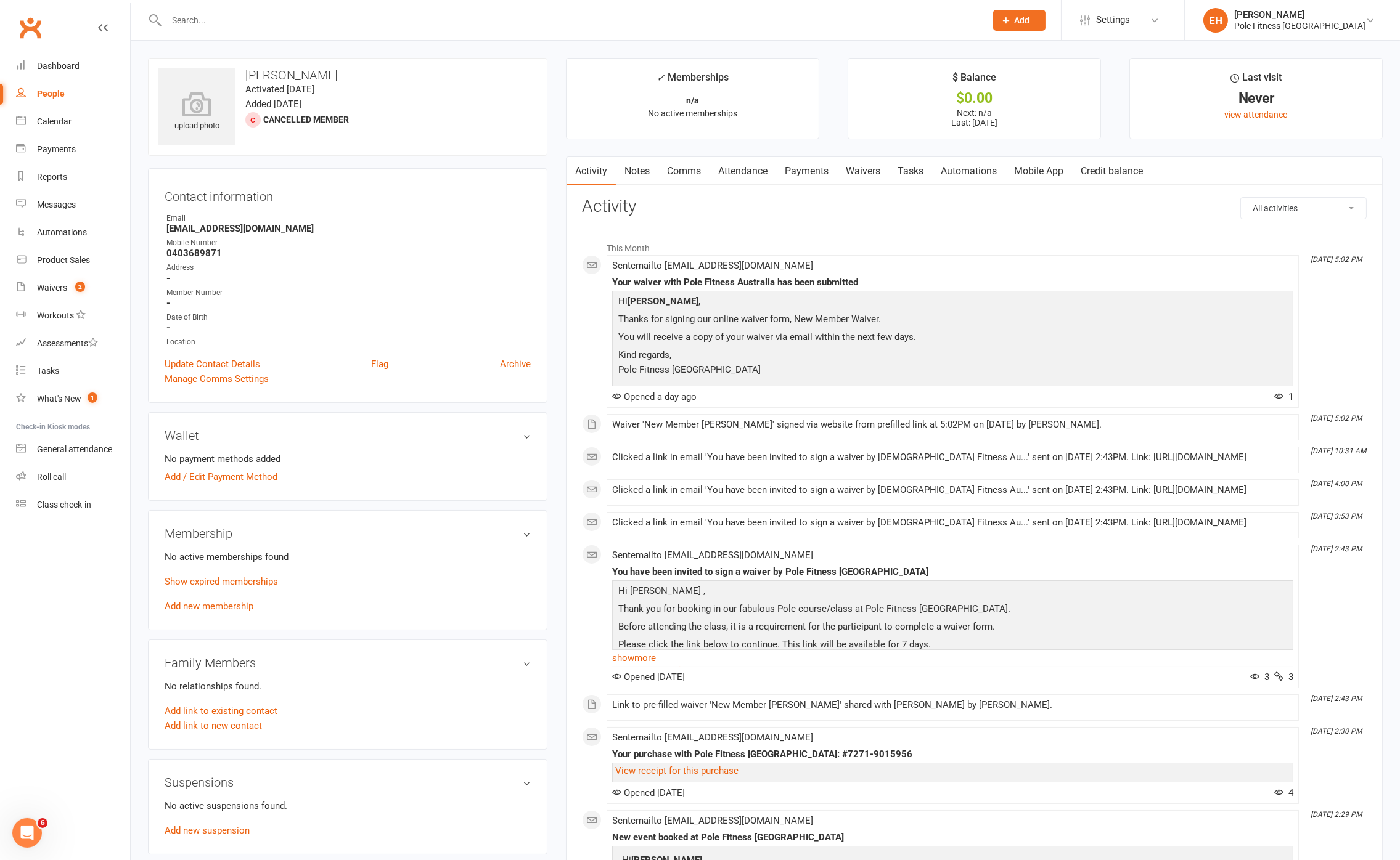
click at [863, 170] on link "Waivers" at bounding box center [863, 171] width 52 height 29
